Goal: Navigation & Orientation: Find specific page/section

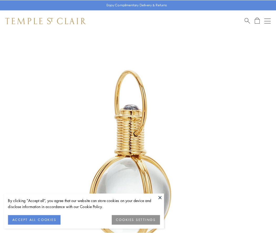
scroll to position [137, 0]
